Goal: Information Seeking & Learning: Learn about a topic

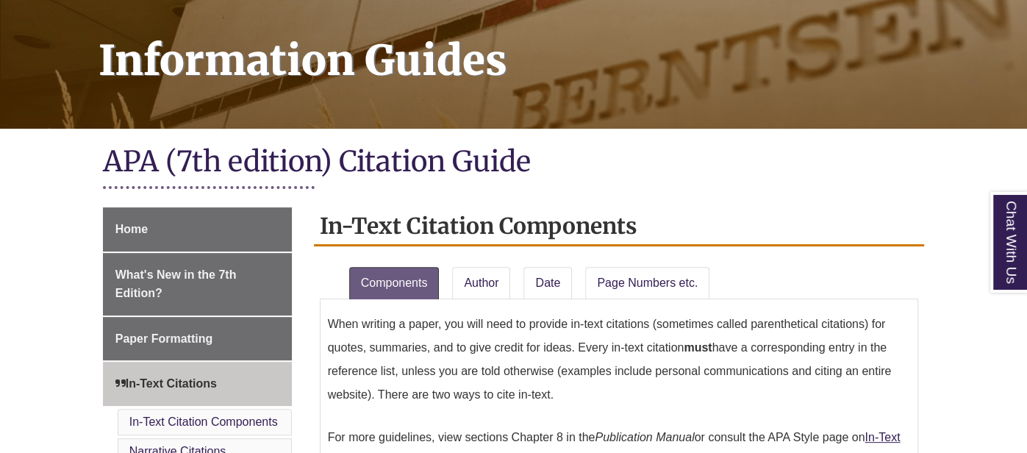
scroll to position [209, 0]
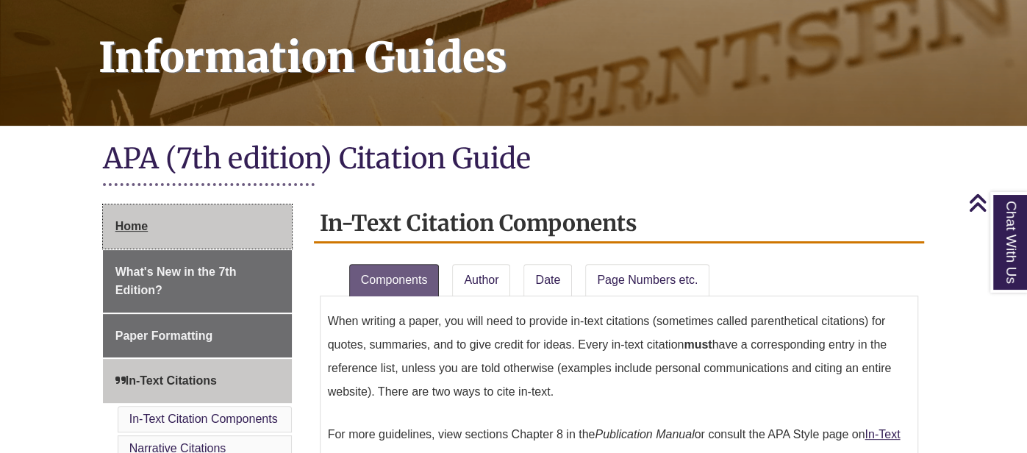
click at [172, 220] on link "Home" at bounding box center [197, 226] width 189 height 44
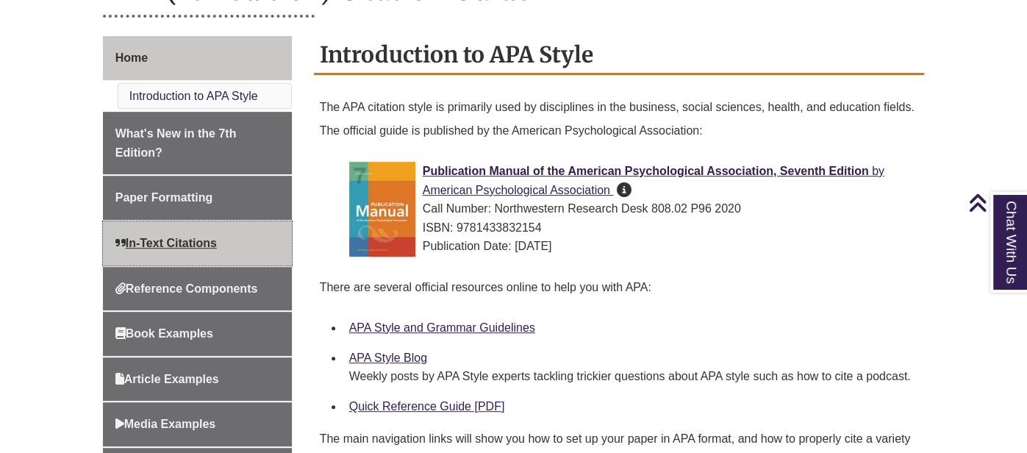
scroll to position [405, 0]
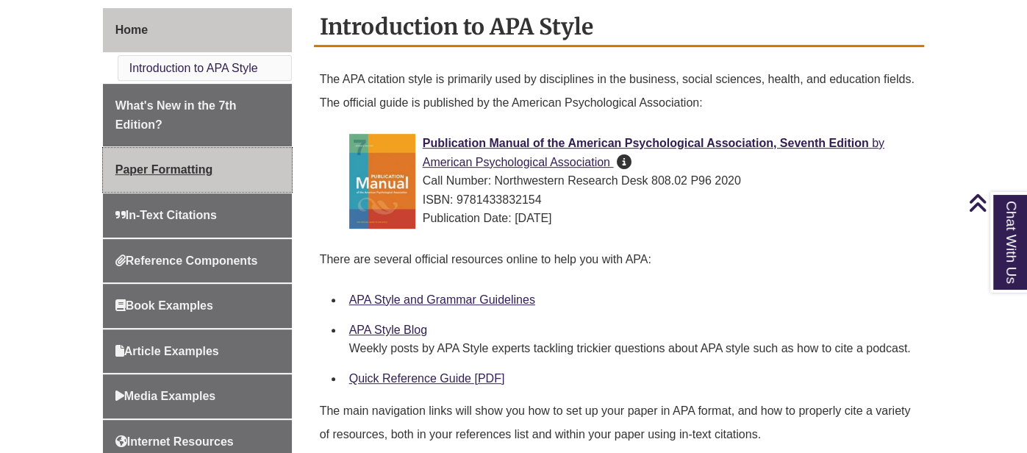
click at [189, 166] on span "Paper Formatting" at bounding box center [163, 169] width 97 height 12
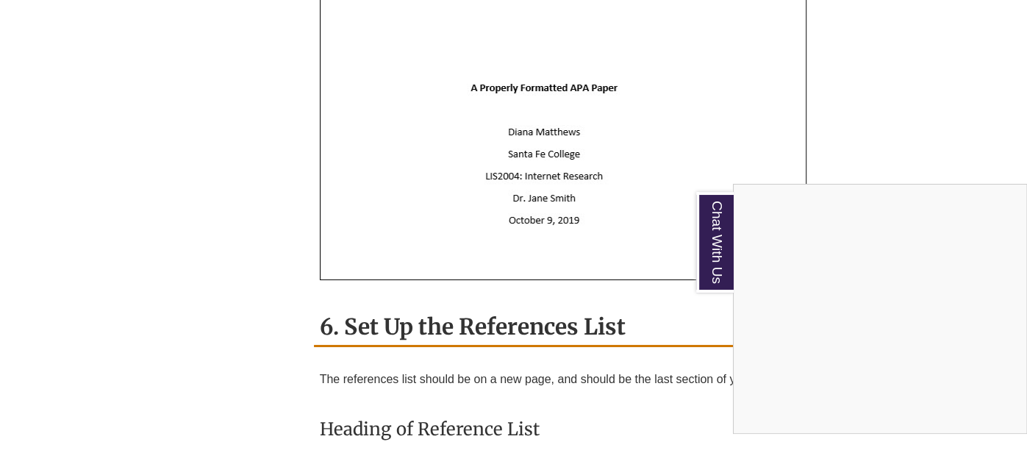
scroll to position [3569, 0]
